Goal: Find specific page/section

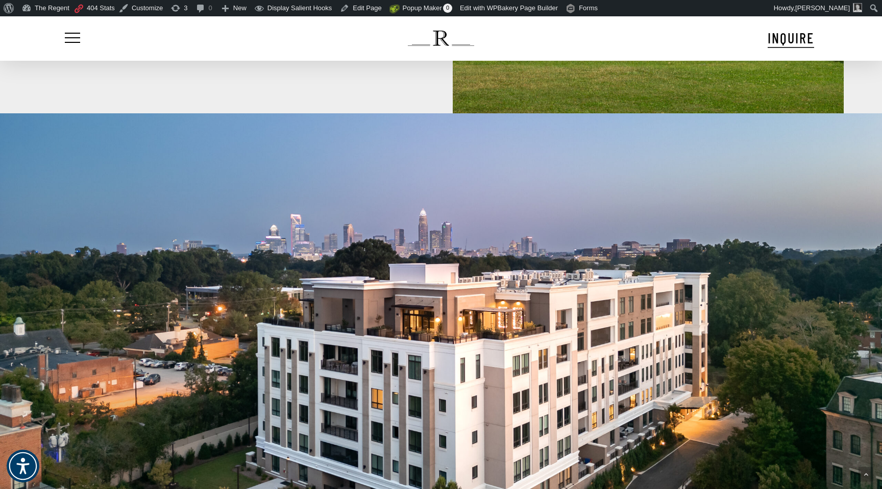
scroll to position [950, 0]
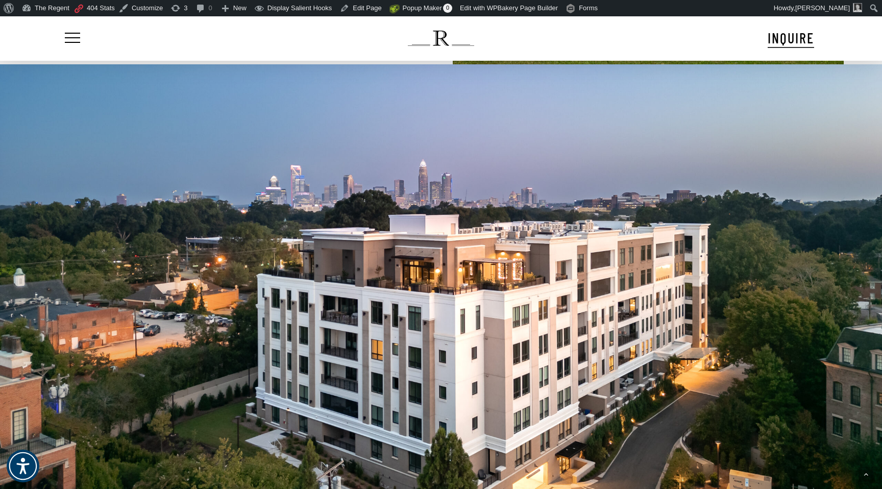
click at [788, 39] on span "INQUIRE" at bounding box center [791, 37] width 46 height 17
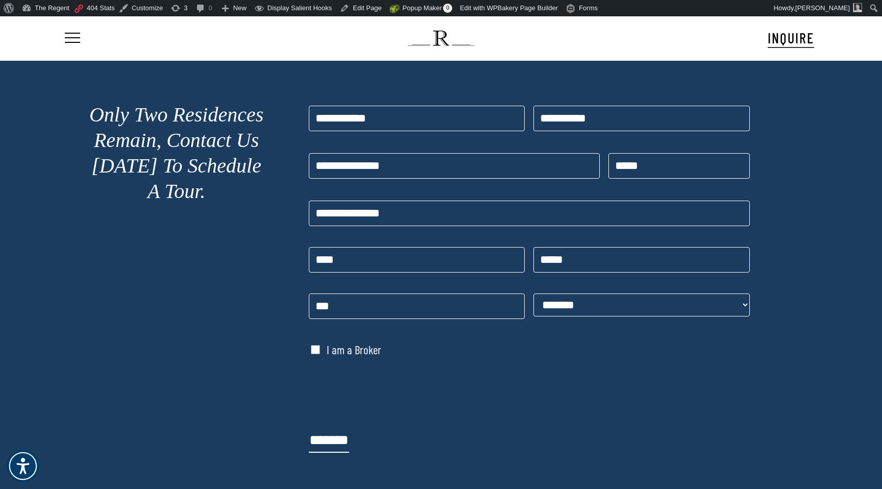
click at [451, 42] on img at bounding box center [441, 38] width 66 height 15
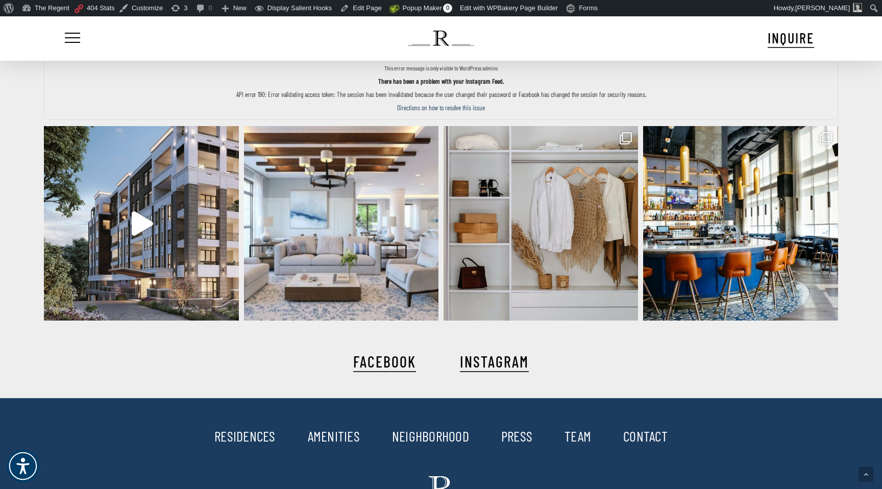
scroll to position [2489, 0]
